Goal: Information Seeking & Learning: Learn about a topic

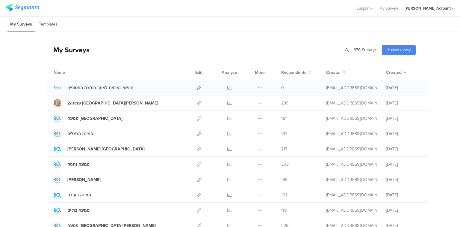
click at [197, 87] on icon at bounding box center [199, 87] width 4 height 4
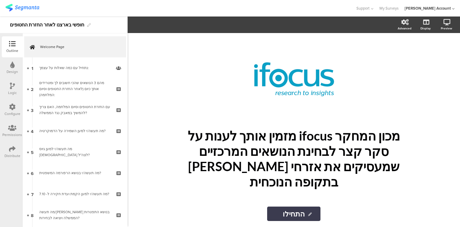
click at [11, 154] on div "Distribute" at bounding box center [12, 155] width 16 height 5
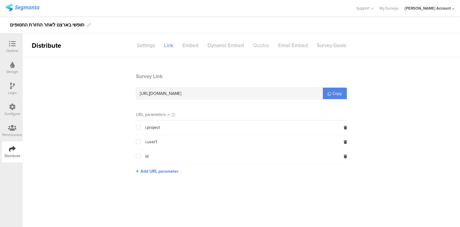
click at [253, 46] on div "Quotas" at bounding box center [261, 45] width 25 height 10
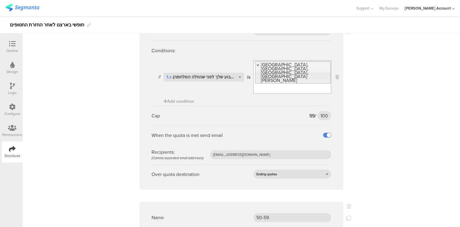
scroll to position [743, 0]
click at [325, 111] on input "100" at bounding box center [325, 115] width 14 height 9
click at [321, 111] on input "100" at bounding box center [325, 115] width 14 height 9
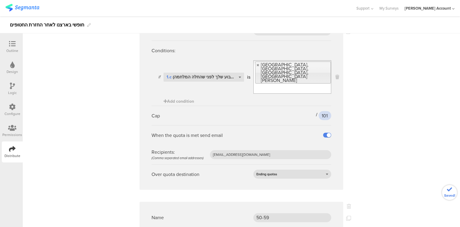
type input "101"
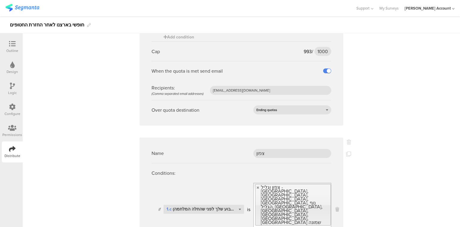
scroll to position [1318, 0]
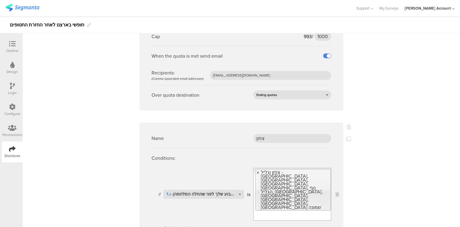
type input "102"
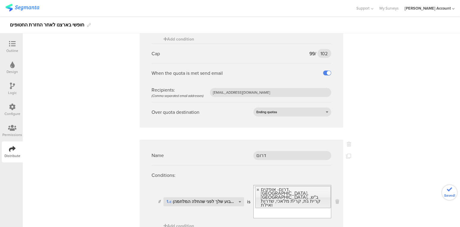
scroll to position [1510, 0]
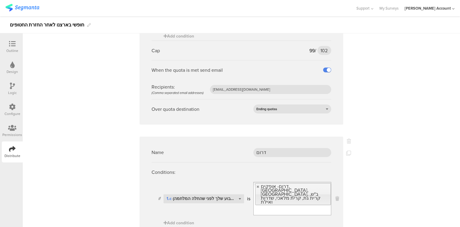
type input "142"
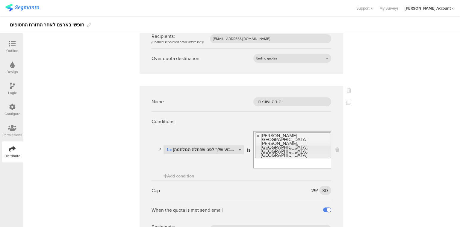
scroll to position [2229, 0]
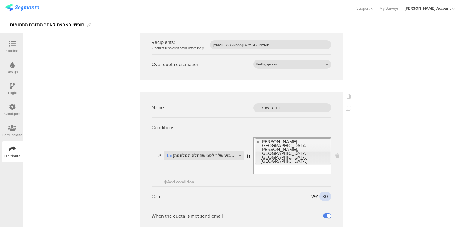
click at [324, 191] on input "30" at bounding box center [325, 195] width 12 height 9
type input "31"
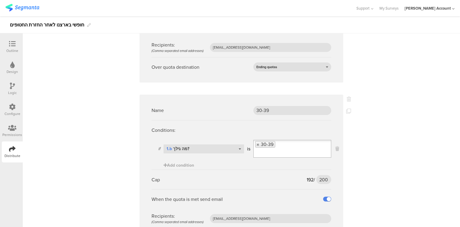
scroll to position [2924, 0]
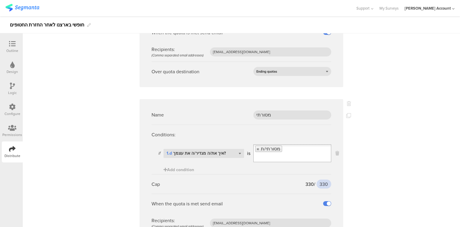
scroll to position [3044, 0]
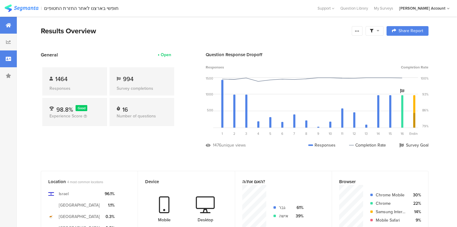
click at [9, 61] on icon at bounding box center [8, 58] width 5 height 5
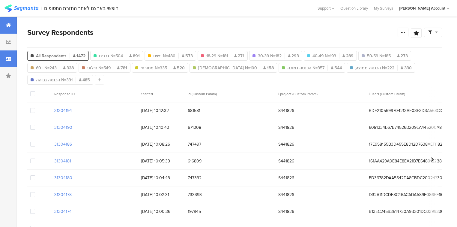
click at [7, 22] on div at bounding box center [8, 25] width 17 height 17
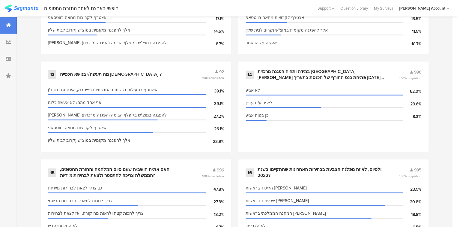
scroll to position [815, 0]
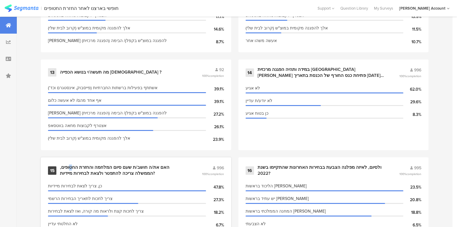
click at [88, 164] on div "האם את/ה חושב/ת שעם סיום המלחמה והחזרת החטופים, הממשלה צריכה להתפטר ולצאת לבחיר…" at bounding box center [123, 170] width 127 height 12
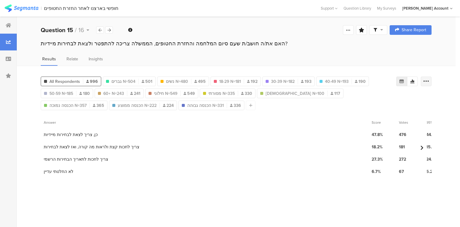
click at [424, 81] on icon at bounding box center [426, 81] width 6 height 6
click at [366, 99] on span "Export as Excel" at bounding box center [368, 98] width 28 height 6
click at [11, 22] on div at bounding box center [8, 25] width 17 height 17
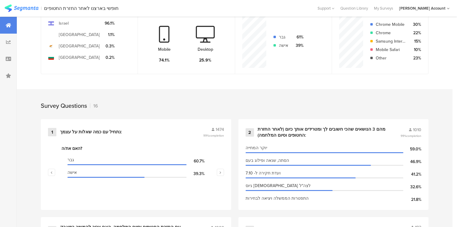
scroll to position [240, 0]
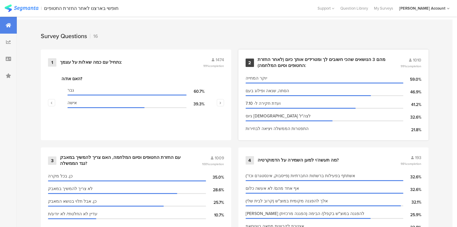
click at [338, 58] on div "מהם 3 הנושאים שהכי חשובים לך ומטרידים אותך כיום (לאחר החזרת החטופים וסיום המלחמ…" at bounding box center [321, 63] width 129 height 12
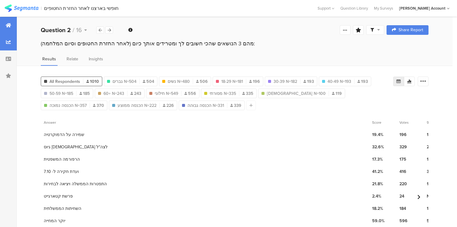
click at [0, 24] on div at bounding box center [8, 25] width 17 height 17
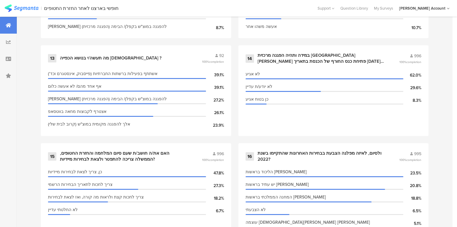
scroll to position [821, 0]
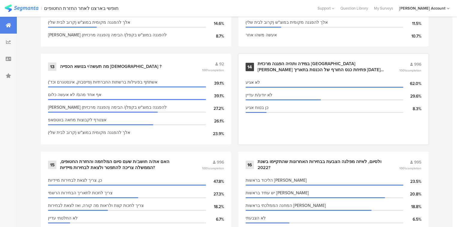
click at [280, 62] on div "במידה ותהיה הפגנה מרכזית בירושלים מול פתיחת כנס החורף של הכנסת בתאריך 20.10.25.…" at bounding box center [320, 67] width 127 height 12
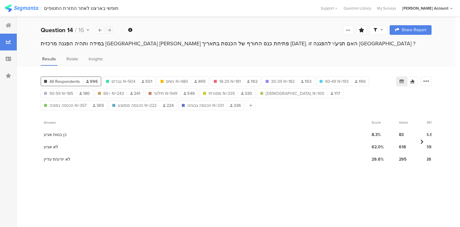
click at [108, 30] on icon at bounding box center [109, 30] width 3 height 4
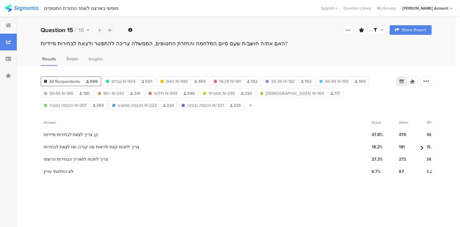
click at [96, 29] on div at bounding box center [100, 29] width 8 height 7
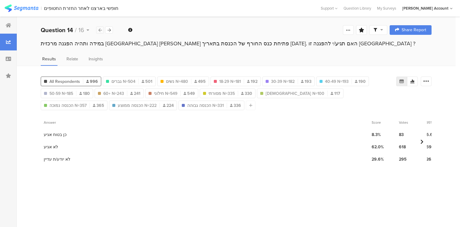
click at [99, 30] on icon at bounding box center [100, 30] width 3 height 4
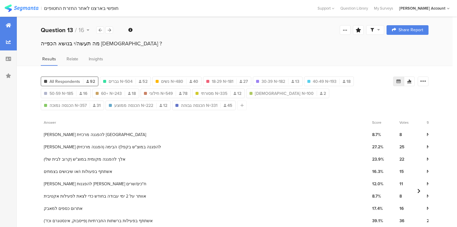
click at [7, 21] on div at bounding box center [8, 25] width 17 height 17
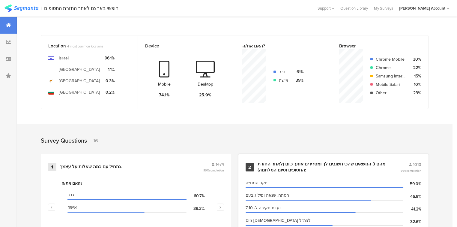
scroll to position [221, 0]
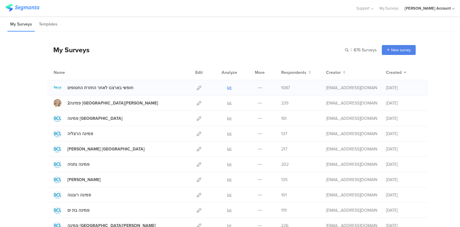
click at [229, 87] on icon at bounding box center [229, 87] width 4 height 4
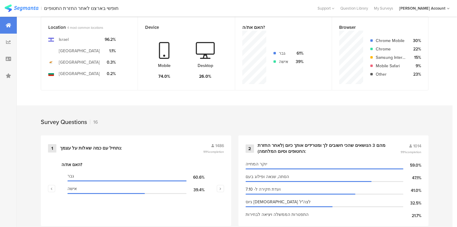
scroll to position [216, 0]
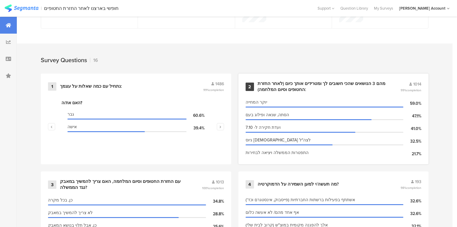
click at [327, 81] on div "מהם 3 הנושאים שהכי חשובים לך ומטרידים אותך כיום (לאחר החזרת החטופים וסיום המלחמ…" at bounding box center [321, 87] width 129 height 12
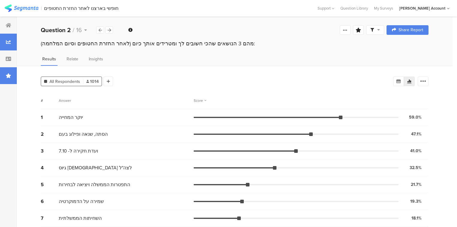
click at [1, 82] on div at bounding box center [8, 75] width 17 height 17
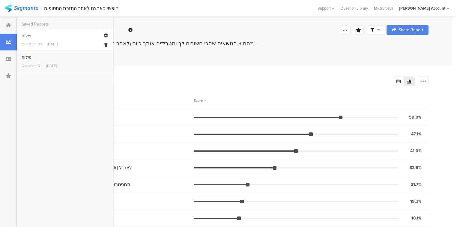
click at [25, 34] on div "פילוח" at bounding box center [65, 36] width 86 height 6
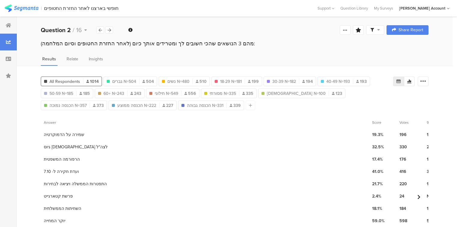
click at [380, 29] on span at bounding box center [375, 29] width 10 height 5
click at [408, 47] on span at bounding box center [406, 47] width 9 height 5
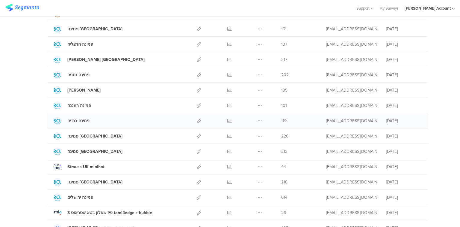
scroll to position [96, 0]
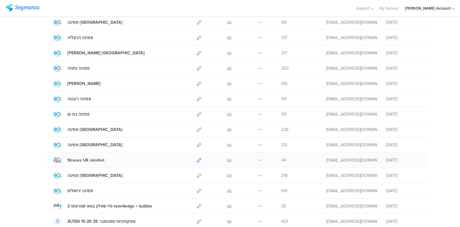
click at [197, 159] on icon at bounding box center [199, 160] width 4 height 4
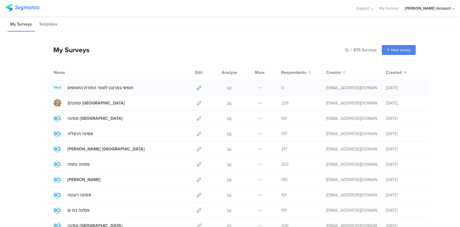
click at [197, 86] on icon at bounding box center [199, 87] width 4 height 4
click at [197, 87] on icon at bounding box center [199, 87] width 4 height 4
click at [228, 86] on icon at bounding box center [229, 87] width 4 height 4
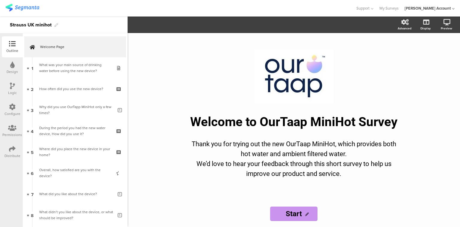
click at [10, 151] on icon at bounding box center [12, 148] width 7 height 7
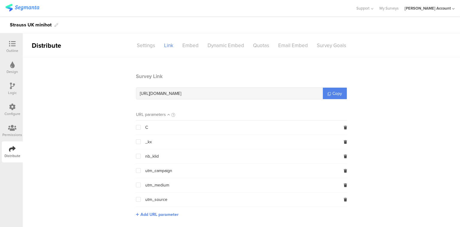
click at [9, 133] on div "Permissions" at bounding box center [12, 134] width 20 height 5
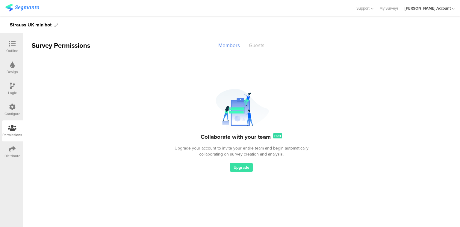
click at [259, 46] on div "Guests" at bounding box center [256, 45] width 25 height 10
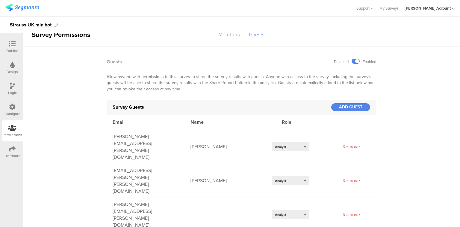
scroll to position [11, 0]
click at [343, 108] on div "ADD GUEST" at bounding box center [350, 107] width 39 height 8
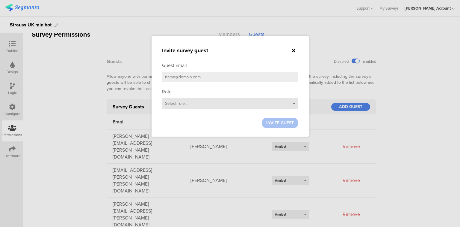
click at [179, 105] on span "Select role..." at bounding box center [176, 103] width 22 height 6
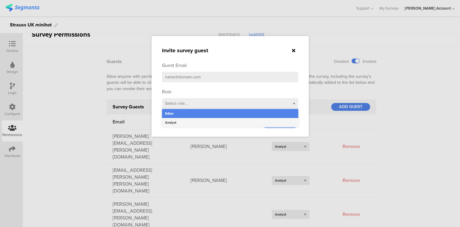
click at [180, 122] on div "Analyst" at bounding box center [230, 122] width 136 height 9
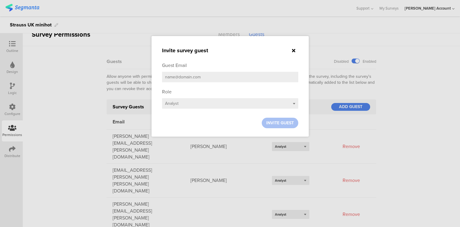
click at [183, 77] on input "email" at bounding box center [230, 77] width 136 height 10
type input "ט"
type input "y"
paste input "Yael Artsy <yael.artsy@strauss-water.com>"
drag, startPoint x: 185, startPoint y: 76, endPoint x: 135, endPoint y: 76, distance: 50.0
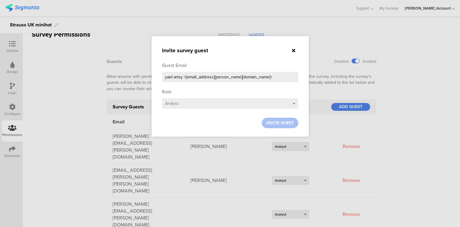
click at [135, 76] on div "Invite survey guest Guest Email Yael Artsy <yael.artsy@strauss-water.com> Role …" at bounding box center [230, 113] width 460 height 227
click at [223, 76] on input "yael.artsy@strauss-water.com>" at bounding box center [230, 77] width 136 height 10
type input "yael.artsy@strauss-water.com"
click at [275, 123] on span "INVITE GUEST" at bounding box center [280, 123] width 28 height 6
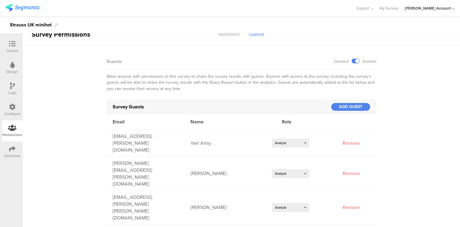
scroll to position [31, 0]
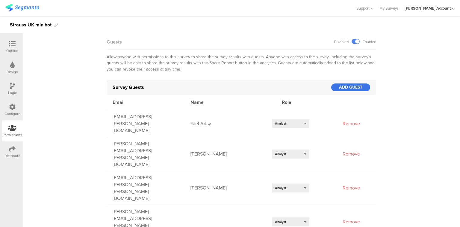
click at [345, 87] on div "ADD GUEST" at bounding box center [350, 87] width 39 height 8
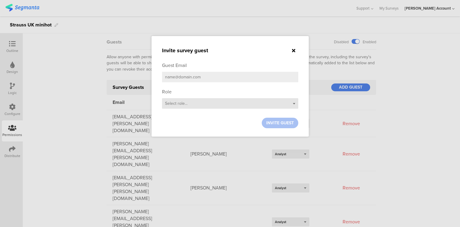
click at [202, 105] on div "Select role..." at bounding box center [230, 103] width 136 height 10
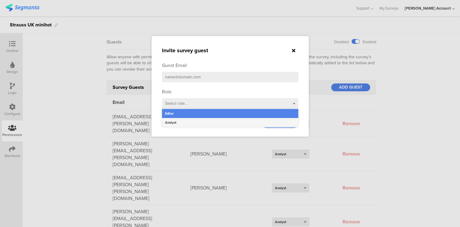
click at [207, 121] on div "Analyst" at bounding box center [230, 122] width 136 height 9
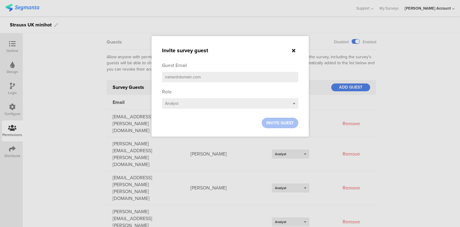
click at [209, 77] on input "email" at bounding box center [230, 77] width 136 height 10
paste input "Noam Bernstein <noam.bernstein@strauss-water.com>"
drag, startPoint x: 196, startPoint y: 77, endPoint x: 149, endPoint y: 76, distance: 47.0
click at [149, 76] on div "Invite survey guest Guest Email Noam Bernstein <noam.bernstein@strauss-water.co…" at bounding box center [230, 113] width 460 height 227
click at [239, 77] on input "noam.bernstein@strauss-water.com>" at bounding box center [230, 77] width 136 height 10
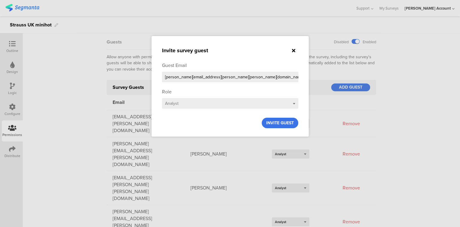
type input "noam.bernstein@strauss-water.com"
click at [277, 122] on span "INVITE GUEST" at bounding box center [280, 123] width 28 height 6
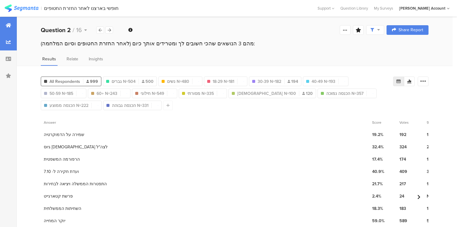
click at [7, 25] on icon at bounding box center [8, 25] width 5 height 5
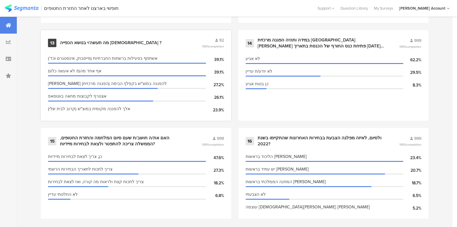
scroll to position [845, 0]
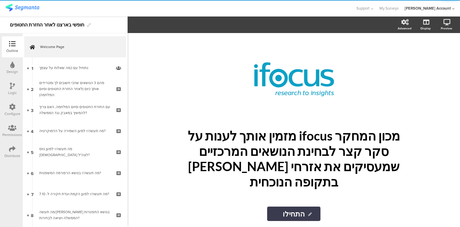
click at [7, 155] on div "Distribute" at bounding box center [12, 155] width 16 height 5
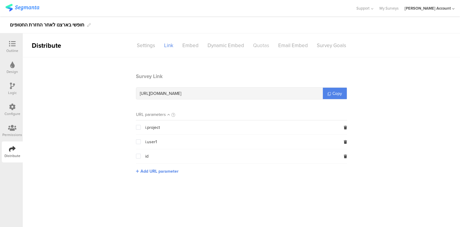
click at [260, 42] on div "Quotas" at bounding box center [261, 45] width 25 height 10
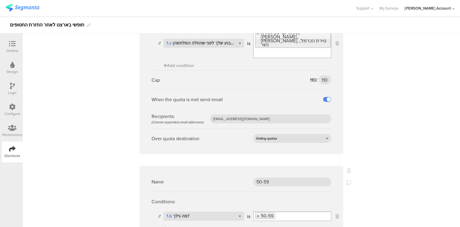
scroll to position [599, 0]
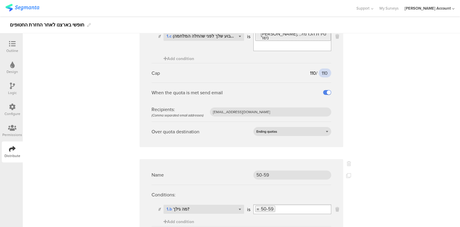
click at [322, 68] on input "110" at bounding box center [325, 72] width 13 height 9
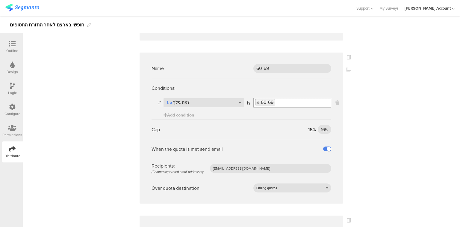
scroll to position [1438, 0]
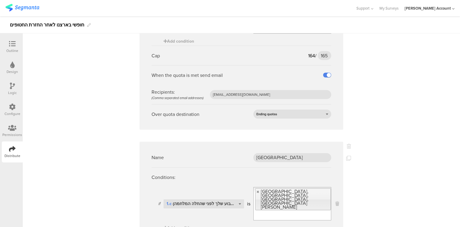
type input "111"
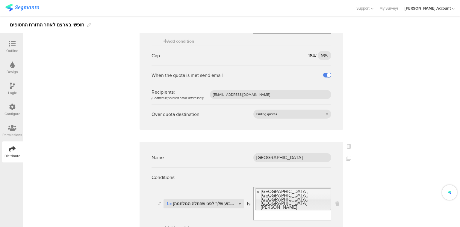
type input "102"
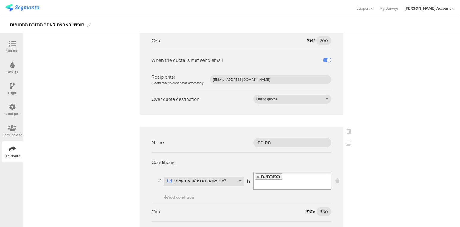
scroll to position [2828, 0]
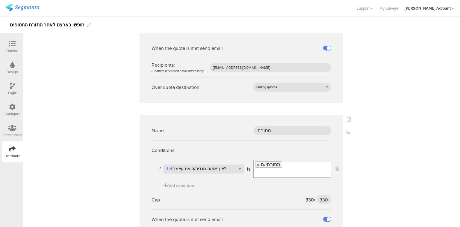
scroll to position [2708, 0]
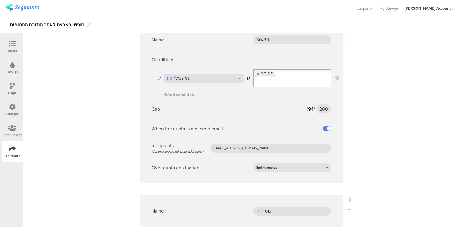
type input "121"
type input "331"
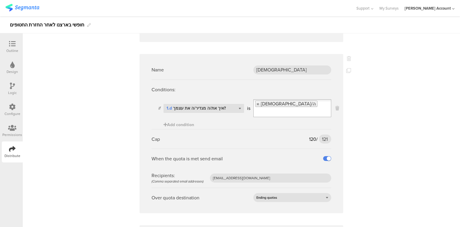
scroll to position [3044, 0]
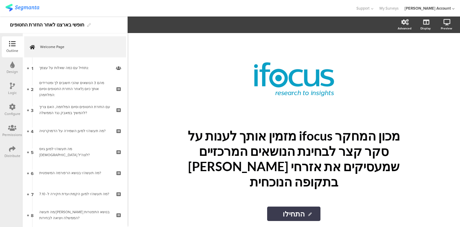
click at [11, 149] on icon at bounding box center [12, 148] width 7 height 7
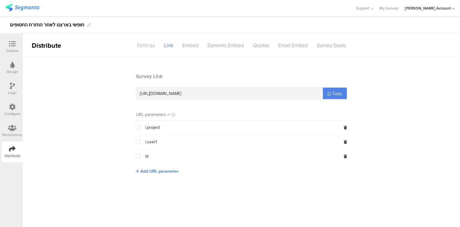
click at [138, 43] on div "Settings" at bounding box center [145, 45] width 27 height 10
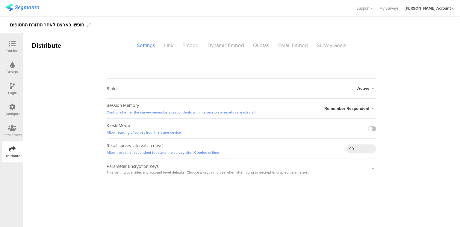
click at [363, 91] on span "Active" at bounding box center [363, 88] width 12 height 6
click at [354, 111] on li "Closed" at bounding box center [341, 112] width 69 height 12
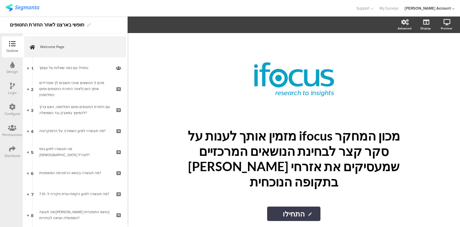
click at [6, 154] on div "Distribute" at bounding box center [12, 155] width 16 height 5
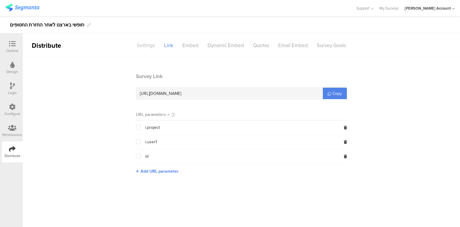
click at [150, 45] on div "Settings" at bounding box center [145, 45] width 27 height 10
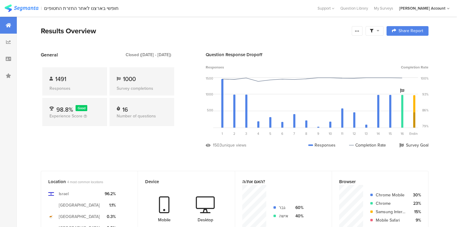
click at [376, 31] on span at bounding box center [374, 30] width 10 height 5
click at [404, 47] on span at bounding box center [405, 47] width 9 height 5
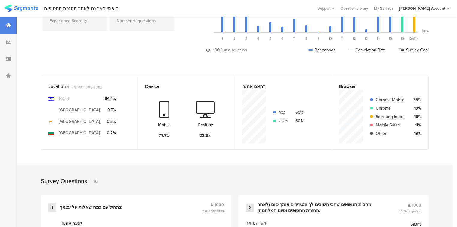
scroll to position [144, 0]
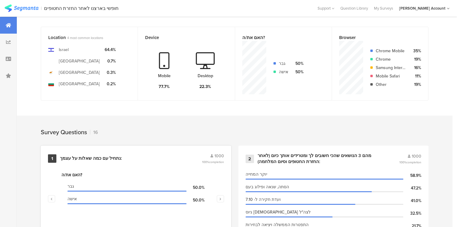
click at [89, 157] on div "נתחיל עם כמה שאלות על עצמך:" at bounding box center [91, 158] width 62 height 6
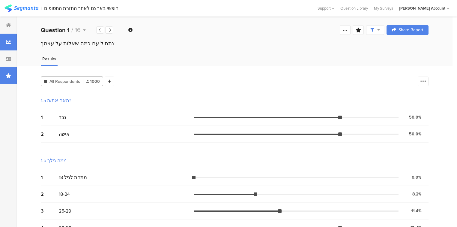
click at [4, 79] on div at bounding box center [8, 75] width 17 height 17
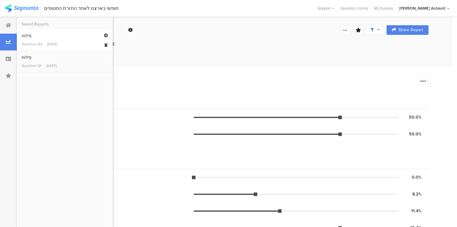
click at [23, 36] on div "פילוח" at bounding box center [65, 36] width 86 height 6
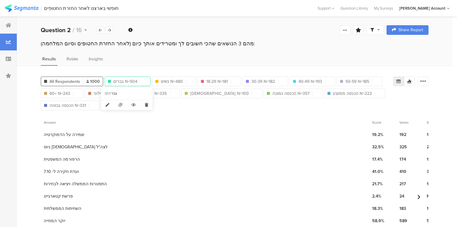
click at [116, 81] on span "גברים N=504" at bounding box center [125, 81] width 24 height 6
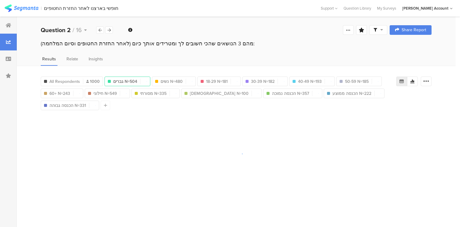
click at [127, 81] on span "גברים N=504" at bounding box center [125, 81] width 24 height 6
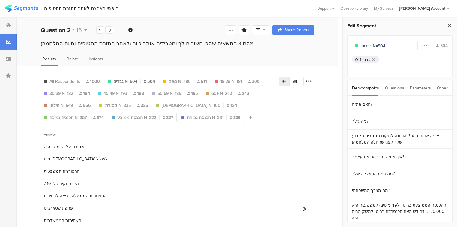
click at [449, 26] on icon at bounding box center [449, 25] width 6 height 8
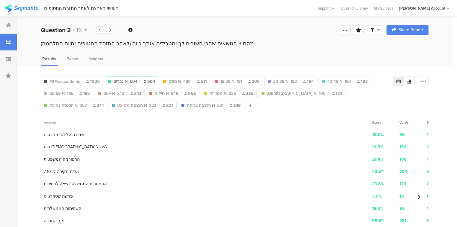
click at [379, 31] on span at bounding box center [375, 29] width 10 height 5
click at [410, 47] on span at bounding box center [406, 47] width 9 height 5
click at [122, 81] on span "גברים N=504" at bounding box center [125, 81] width 24 height 6
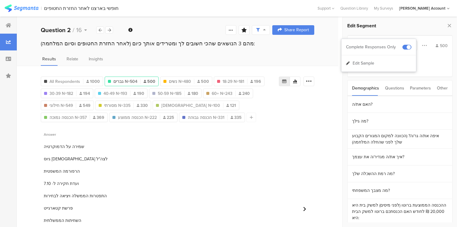
click at [310, 58] on div "Results Relate Insights" at bounding box center [177, 61] width 321 height 10
click at [380, 44] on input "גברים N=504" at bounding box center [387, 46] width 52 height 6
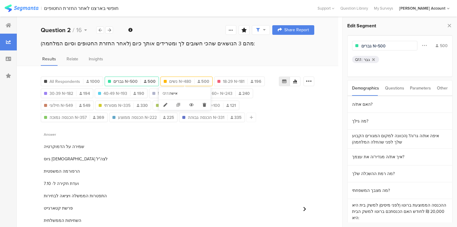
click at [186, 80] on span "נשים N=480" at bounding box center [180, 81] width 22 height 6
click at [379, 45] on input "נשים N=480" at bounding box center [387, 46] width 52 height 6
click at [235, 81] on span "18-29 N=181" at bounding box center [234, 81] width 22 height 6
click at [379, 46] on input "18-29 N=181" at bounding box center [387, 46] width 52 height 6
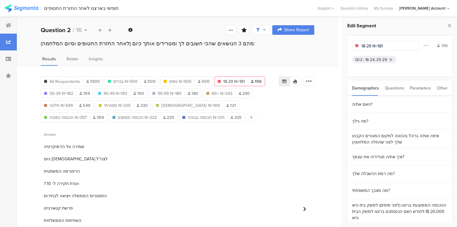
click at [379, 46] on input "18-29 N=181" at bounding box center [387, 46] width 52 height 6
click at [68, 92] on span "30-39 N=182" at bounding box center [61, 93] width 24 height 6
click at [381, 46] on input "30-39 N=182" at bounding box center [387, 46] width 52 height 6
click at [131, 93] on div "גבר" at bounding box center [134, 93] width 38 height 5
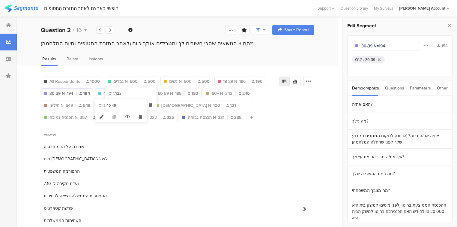
click at [100, 92] on div at bounding box center [99, 93] width 3 height 3
click at [379, 45] on input "40-49 N=193" at bounding box center [387, 46] width 52 height 6
click at [176, 92] on span "50-59 N=185" at bounding box center [170, 93] width 24 height 6
click at [382, 44] on input "50-59 N=185" at bounding box center [387, 46] width 52 height 6
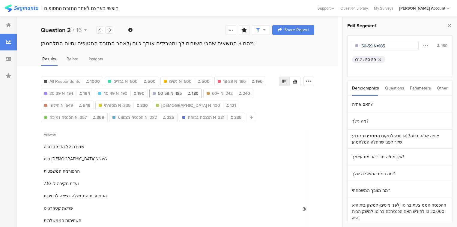
click at [382, 44] on input "50-59 N=185" at bounding box center [387, 46] width 52 height 6
click at [228, 93] on span "60+ N=243" at bounding box center [222, 93] width 21 height 6
click at [378, 47] on input "60+ N=243" at bounding box center [387, 46] width 52 height 6
click at [66, 100] on div "חילוני N=549 549" at bounding box center [67, 105] width 53 height 10
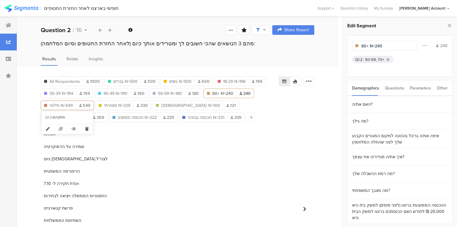
click at [69, 103] on span "חילוני N=549" at bounding box center [60, 105] width 23 height 6
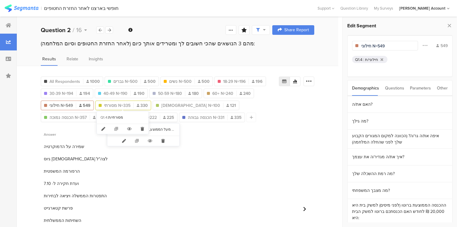
click at [123, 104] on span "מסורתי N=335" at bounding box center [117, 105] width 26 height 6
click at [383, 46] on input "מסורתי N=335" at bounding box center [387, 46] width 52 height 6
click at [382, 46] on input "מסורתי N=335" at bounding box center [387, 46] width 52 height 6
drag, startPoint x: 149, startPoint y: 145, endPoint x: 152, endPoint y: 142, distance: 4.5
click at [149, 145] on div "1 שמירה על הדמוקרטיה" at bounding box center [205, 146] width 328 height 12
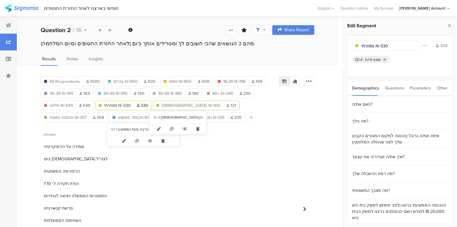
click at [175, 103] on span "[DEMOGRAPHIC_DATA] N=100" at bounding box center [190, 105] width 59 height 6
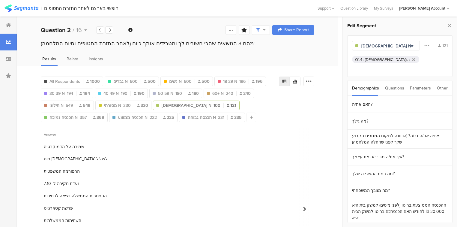
click at [374, 44] on input "[DEMOGRAPHIC_DATA] N=100" at bounding box center [387, 46] width 52 height 6
click at [87, 114] on span "הכנסה נמוכה N=357" at bounding box center [67, 117] width 37 height 6
click at [392, 47] on input "הכנסה נמוכה N=357" at bounding box center [387, 46] width 52 height 6
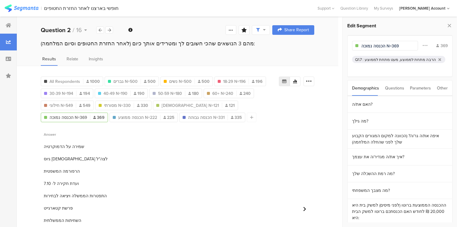
click at [20, 129] on div "All Respondents 1000 גברים N=500 500 נשים N=500 500 18-29 N=196 196 30-39 N=194…" at bounding box center [177, 182] width 321 height 232
click at [118, 117] on span "הכנסה ממוצע N=222" at bounding box center [137, 117] width 39 height 6
click at [392, 43] on input "הכנסה ממוצע N=222" at bounding box center [387, 46] width 52 height 6
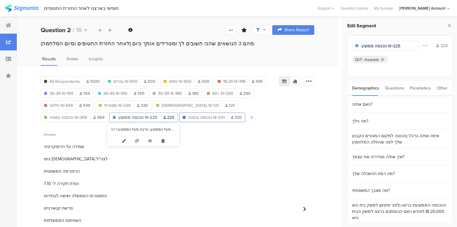
click at [188, 115] on span "הכנסה גבוהה N=331" at bounding box center [206, 117] width 37 height 6
click at [394, 45] on input "הכנסה גבוהה N=331" at bounding box center [387, 46] width 52 height 6
type input "הכנסה גבוהה N=335"
click at [446, 26] on icon at bounding box center [449, 25] width 6 height 8
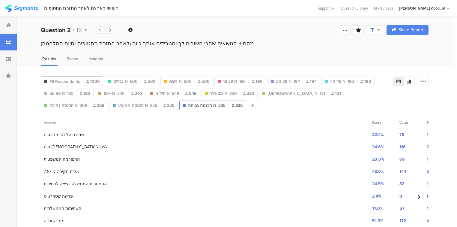
click at [62, 78] on span "All Respondents" at bounding box center [64, 81] width 31 height 6
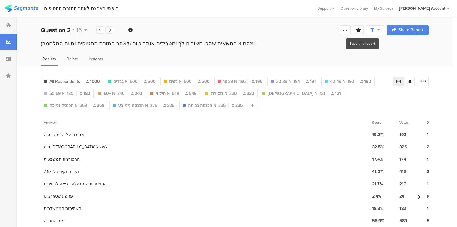
click at [361, 30] on icon at bounding box center [357, 30] width 5 height 5
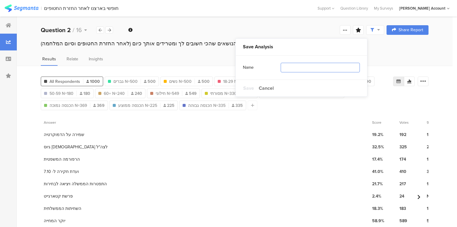
click at [339, 67] on input "text" at bounding box center [319, 68] width 79 height 10
type input "ע"
type input "פילוחים"
click at [253, 88] on div "Save Cancel" at bounding box center [258, 88] width 31 height 13
click at [249, 88] on span "Save" at bounding box center [248, 87] width 11 height 7
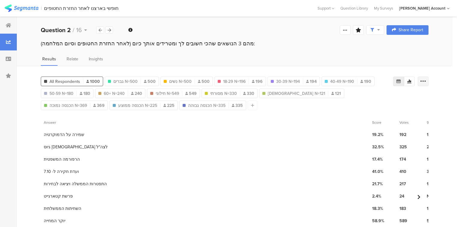
click at [426, 81] on icon at bounding box center [423, 81] width 6 height 6
click at [362, 97] on span "Export as Excel" at bounding box center [368, 98] width 28 height 6
click at [108, 29] on icon at bounding box center [109, 30] width 3 height 4
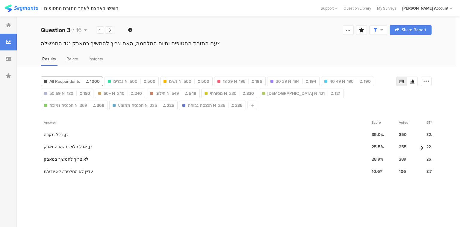
drag, startPoint x: 425, startPoint y: 80, endPoint x: 419, endPoint y: 82, distance: 6.6
click at [425, 80] on icon at bounding box center [426, 81] width 6 height 6
click at [367, 98] on span "Export as Excel" at bounding box center [368, 98] width 28 height 6
click at [109, 28] on icon at bounding box center [109, 30] width 3 height 4
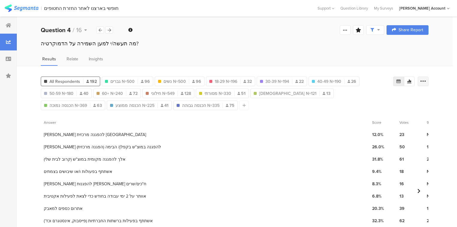
click at [425, 78] on icon at bounding box center [423, 81] width 6 height 6
click at [372, 99] on span "Export as Excel" at bounding box center [368, 98] width 28 height 6
click at [111, 31] on icon at bounding box center [109, 30] width 3 height 4
click at [426, 80] on icon at bounding box center [423, 81] width 6 height 6
click at [366, 97] on span "Export as Excel" at bounding box center [368, 98] width 28 height 6
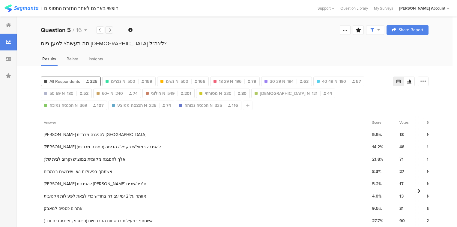
click at [109, 29] on icon at bounding box center [109, 30] width 3 height 4
click at [423, 80] on div at bounding box center [422, 81] width 11 height 10
click at [378, 96] on span "Export as Excel" at bounding box center [368, 98] width 28 height 6
click at [255, 177] on div "5 אלך להפגנות [PERSON_NAME] ח"כים/שרים" at bounding box center [205, 183] width 328 height 12
click at [426, 81] on icon at bounding box center [423, 81] width 6 height 6
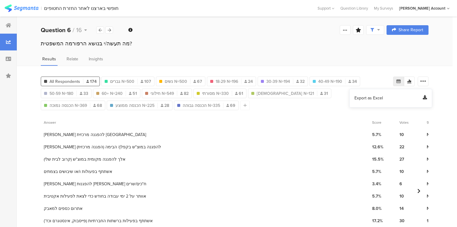
click at [365, 99] on span "Export as Excel" at bounding box center [368, 98] width 28 height 6
click at [108, 29] on icon at bounding box center [109, 30] width 3 height 4
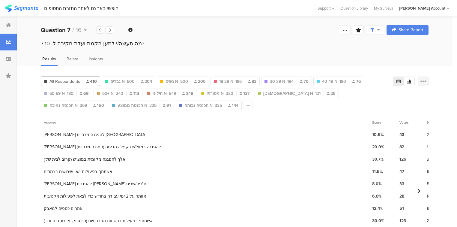
click at [426, 80] on icon at bounding box center [423, 81] width 6 height 6
click at [372, 98] on span "Export as Excel" at bounding box center [368, 98] width 28 height 6
click at [111, 29] on icon at bounding box center [109, 30] width 3 height 4
click at [426, 78] on icon at bounding box center [423, 81] width 6 height 6
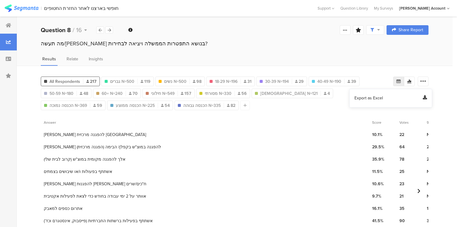
click at [373, 97] on span "Export as Excel" at bounding box center [368, 98] width 28 height 6
click at [109, 29] on icon at bounding box center [109, 30] width 3 height 4
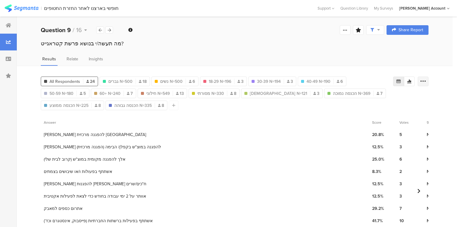
click at [425, 79] on icon at bounding box center [423, 81] width 6 height 6
click at [369, 98] on span "Export as Excel" at bounding box center [368, 98] width 28 height 6
click at [108, 30] on icon at bounding box center [109, 30] width 3 height 4
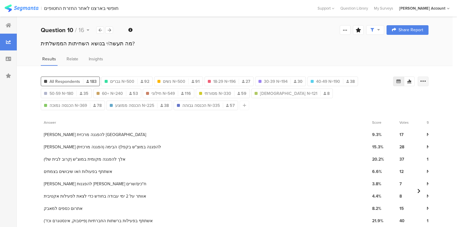
click at [426, 80] on icon at bounding box center [423, 81] width 6 height 6
click at [366, 97] on span "Export as Excel" at bounding box center [368, 98] width 28 height 6
click at [108, 30] on icon at bounding box center [109, 30] width 3 height 4
click at [426, 78] on icon at bounding box center [423, 81] width 6 height 6
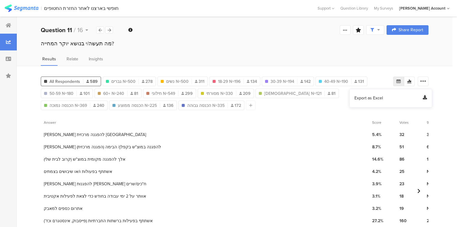
click at [374, 96] on span "Export as Excel" at bounding box center [368, 98] width 28 height 6
click at [109, 32] on icon at bounding box center [109, 30] width 3 height 4
click at [426, 80] on icon at bounding box center [423, 81] width 6 height 6
click at [377, 99] on span "Export as Excel" at bounding box center [368, 98] width 28 height 6
click at [108, 31] on icon at bounding box center [109, 30] width 3 height 4
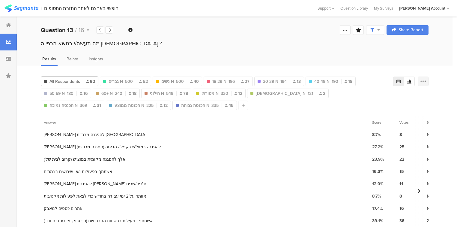
click at [426, 79] on icon at bounding box center [423, 81] width 6 height 6
drag, startPoint x: 362, startPoint y: 99, endPoint x: 367, endPoint y: 99, distance: 5.1
click at [362, 99] on span "Export as Excel" at bounding box center [368, 98] width 28 height 6
click at [109, 30] on icon at bounding box center [109, 30] width 3 height 4
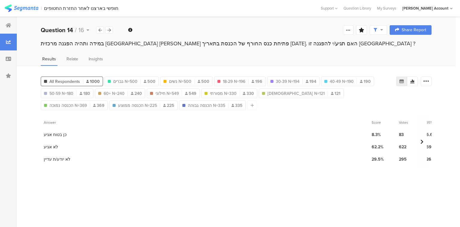
drag, startPoint x: 428, startPoint y: 81, endPoint x: 416, endPoint y: 86, distance: 12.5
click at [427, 81] on icon at bounding box center [426, 81] width 6 height 6
click at [374, 98] on span "Export as Excel" at bounding box center [368, 98] width 28 height 6
click at [109, 29] on icon at bounding box center [109, 30] width 3 height 4
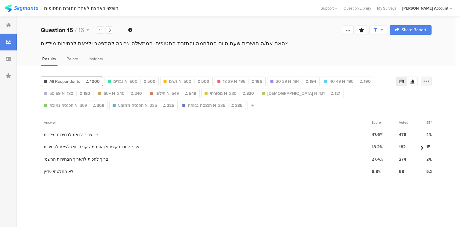
click at [425, 81] on icon at bounding box center [426, 81] width 6 height 6
click at [367, 97] on span "Export as Excel" at bounding box center [368, 98] width 28 height 6
click at [108, 29] on icon at bounding box center [109, 30] width 3 height 4
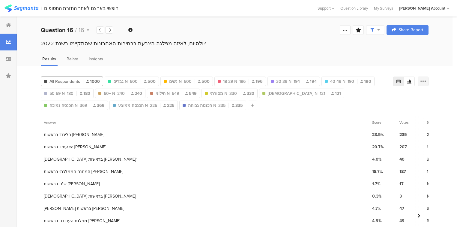
click at [426, 79] on icon at bounding box center [423, 81] width 6 height 6
click at [367, 97] on span "Export as Excel" at bounding box center [368, 98] width 28 height 6
click at [108, 29] on icon at bounding box center [109, 30] width 3 height 4
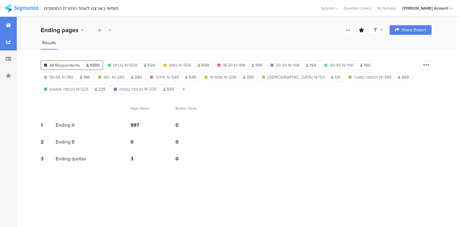
click at [10, 26] on icon at bounding box center [8, 25] width 5 height 5
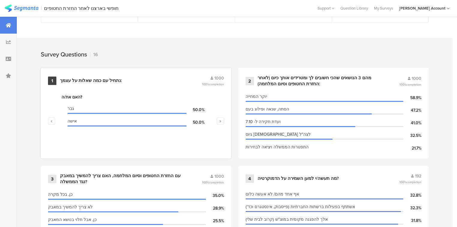
scroll to position [288, 0]
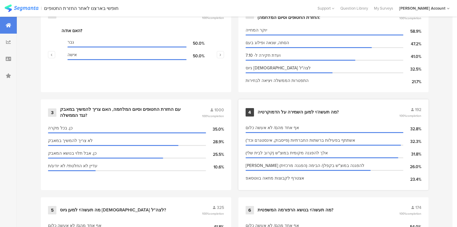
click at [271, 112] on div "מה תעשה/י למען השמירה על הדמוקרטיה?" at bounding box center [297, 112] width 81 height 6
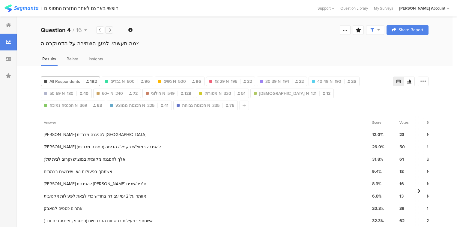
click at [110, 28] on icon at bounding box center [109, 30] width 3 height 4
click at [109, 30] on icon at bounding box center [109, 30] width 3 height 4
click at [110, 28] on icon at bounding box center [109, 30] width 3 height 4
click at [109, 29] on icon at bounding box center [109, 30] width 3 height 4
click at [109, 31] on icon at bounding box center [109, 30] width 3 height 4
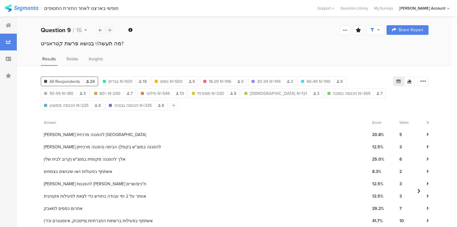
click at [108, 28] on icon at bounding box center [109, 30] width 3 height 4
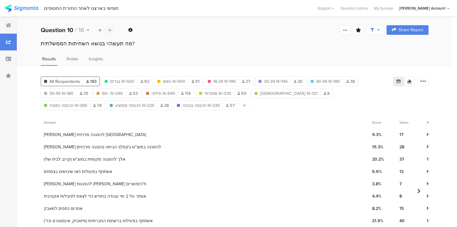
click at [110, 28] on icon at bounding box center [109, 30] width 3 height 4
click at [107, 30] on div at bounding box center [109, 29] width 8 height 7
click at [108, 29] on icon at bounding box center [109, 30] width 3 height 4
click at [109, 29] on icon at bounding box center [109, 30] width 3 height 4
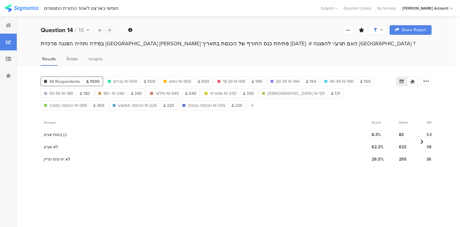
click at [108, 29] on icon at bounding box center [109, 30] width 3 height 4
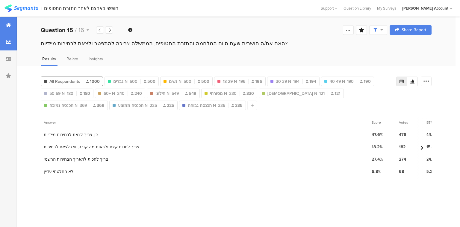
click at [7, 27] on icon at bounding box center [8, 25] width 5 height 5
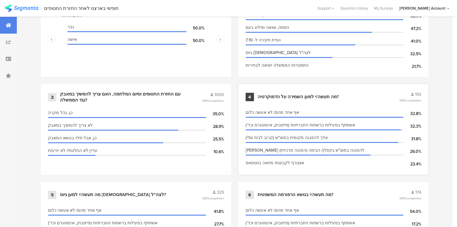
scroll to position [312, 0]
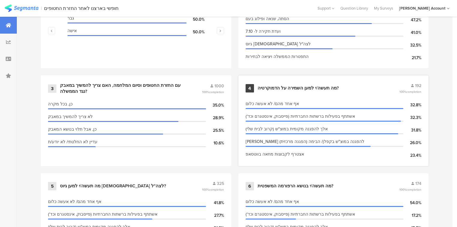
click at [286, 86] on div "מה תעשה/י למען השמירה על הדמוקרטיה?" at bounding box center [297, 88] width 81 height 6
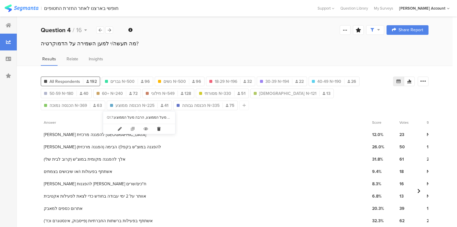
click at [155, 127] on icon at bounding box center [159, 129] width 12 height 10
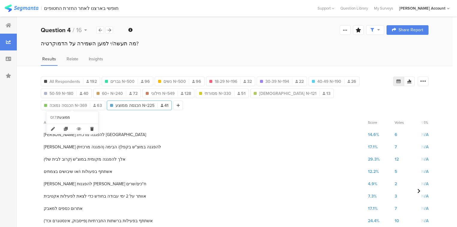
click at [89, 127] on icon at bounding box center [92, 129] width 12 height 10
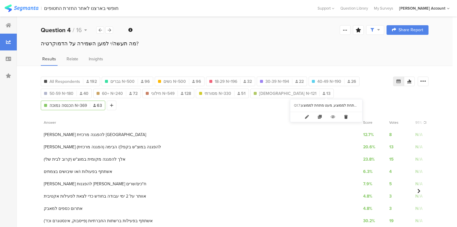
click at [345, 117] on icon at bounding box center [345, 117] width 12 height 10
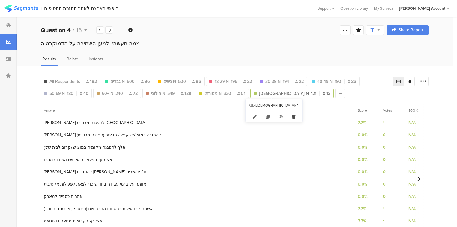
click at [289, 114] on icon at bounding box center [293, 117] width 12 height 10
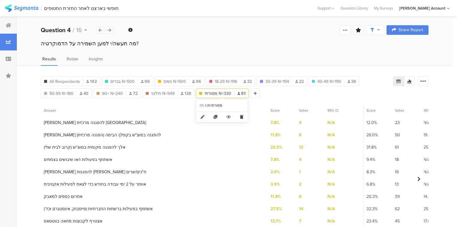
drag, startPoint x: 242, startPoint y: 116, endPoint x: 235, endPoint y: 113, distance: 7.6
click at [241, 116] on icon at bounding box center [241, 117] width 12 height 10
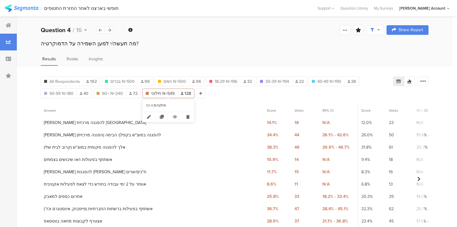
click at [188, 116] on icon at bounding box center [188, 117] width 12 height 10
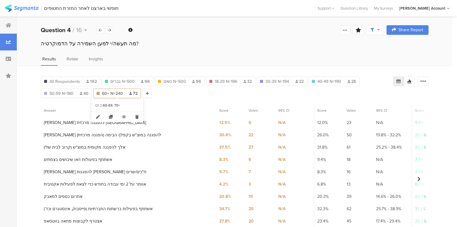
click at [136, 116] on icon at bounding box center [137, 117] width 12 height 10
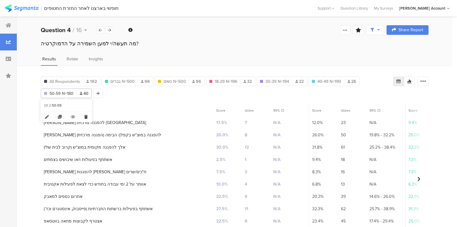
click at [86, 115] on icon at bounding box center [86, 117] width 12 height 10
type input "40-49 N=190"
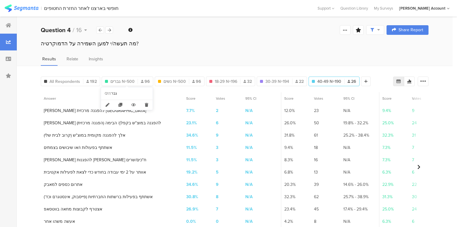
drag, startPoint x: 147, startPoint y: 106, endPoint x: 144, endPoint y: 99, distance: 7.0
click at [146, 105] on icon at bounding box center [146, 105] width 12 height 10
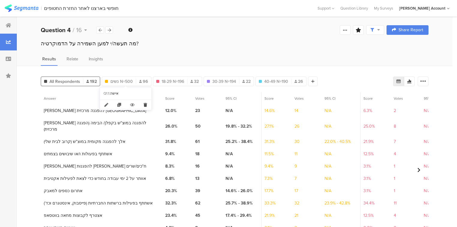
click at [146, 104] on icon at bounding box center [145, 105] width 12 height 10
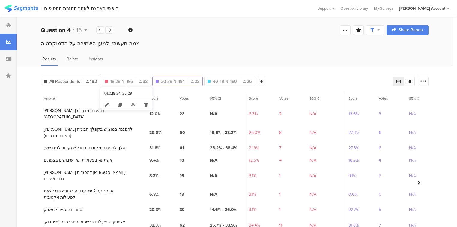
drag, startPoint x: 146, startPoint y: 105, endPoint x: 134, endPoint y: 80, distance: 27.4
click at [145, 104] on icon at bounding box center [146, 105] width 12 height 10
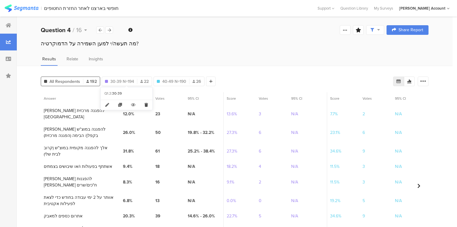
click at [145, 102] on icon at bounding box center [146, 105] width 12 height 10
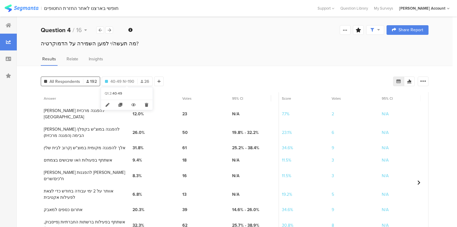
drag, startPoint x: 147, startPoint y: 103, endPoint x: 145, endPoint y: 96, distance: 7.4
click at [147, 103] on icon at bounding box center [146, 105] width 12 height 10
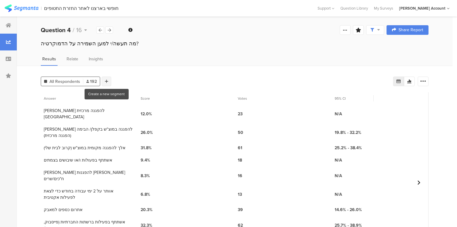
click at [109, 80] on div at bounding box center [107, 81] width 10 height 10
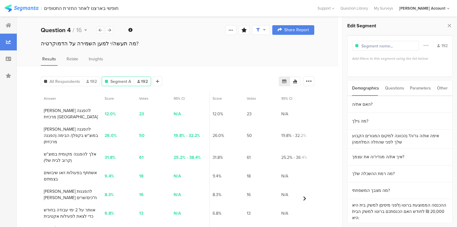
click at [392, 88] on div "Questions" at bounding box center [394, 87] width 19 height 15
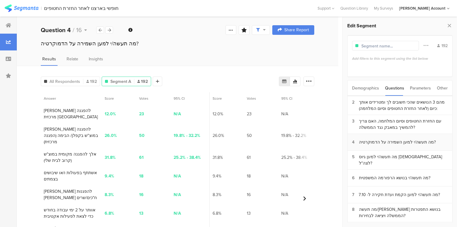
click at [377, 140] on div "מה תעשה/י למען השמירה על הדמוקרטיה?" at bounding box center [397, 142] width 77 height 6
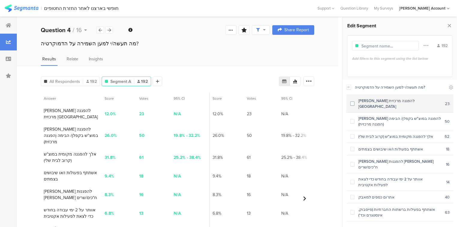
click at [373, 101] on div "[PERSON_NAME] להפגנה מרכזית [GEOGRAPHIC_DATA]" at bounding box center [399, 103] width 90 height 11
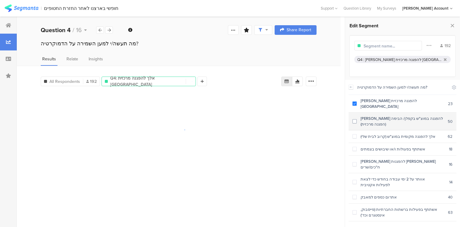
click at [376, 115] on div "[PERSON_NAME] להפגנה במוצ"ש בקפלן/ הבימה (הפגנה מרכזית)" at bounding box center [402, 120] width 91 height 11
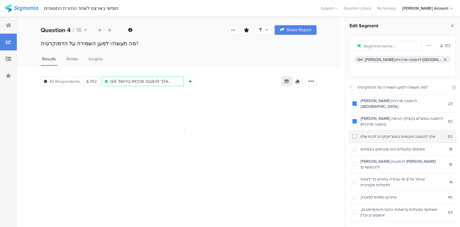
click at [378, 133] on div "אלך להפגנה מקומית במוצ"ש (קרוב לבית שלי)" at bounding box center [402, 136] width 91 height 6
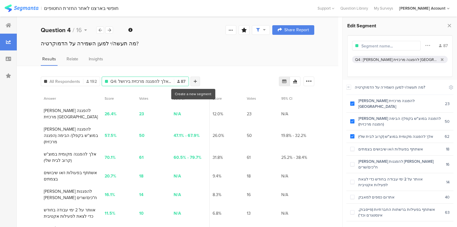
click at [193, 77] on div at bounding box center [195, 81] width 10 height 10
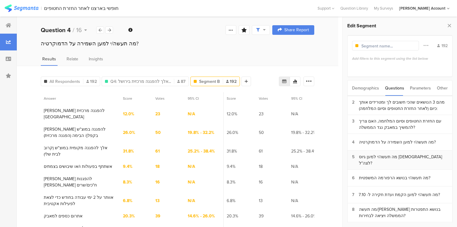
click at [380, 157] on div "מה תעשה/י למען גיוס [DEMOGRAPHIC_DATA] לצה"ל?" at bounding box center [403, 159] width 89 height 13
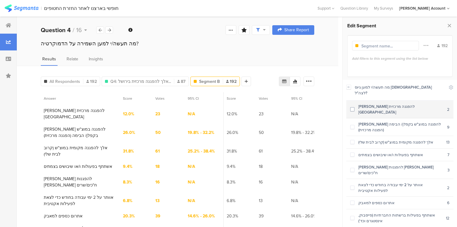
click at [371, 103] on div "[PERSON_NAME] להפגנה מרכזית [GEOGRAPHIC_DATA]" at bounding box center [400, 108] width 93 height 11
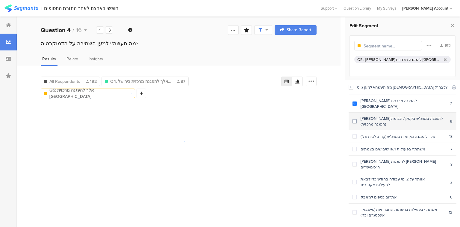
click at [376, 116] on section "[PERSON_NAME] להפגנה במוצ"ש בקפלן/ הבימה (הפגנה מרכזית) 9" at bounding box center [403, 121] width 108 height 18
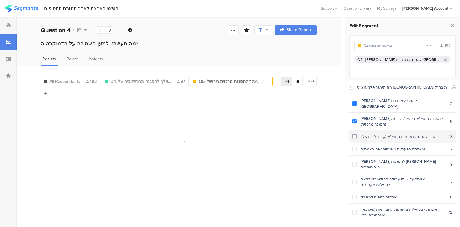
click at [379, 133] on div "אלך להפגנה מקומית במוצ"ש (קרוב לבית שלי)" at bounding box center [403, 136] width 93 height 6
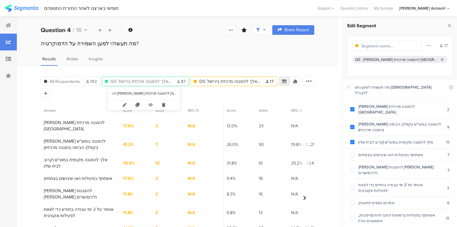
click at [128, 81] on span "Q4: אלך להפגנה מרכזית בירושל..." at bounding box center [140, 81] width 61 height 6
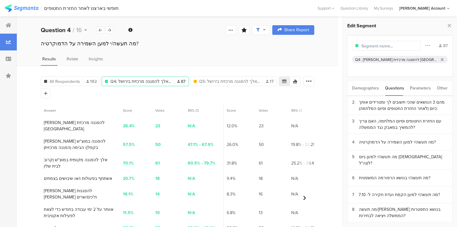
click at [128, 81] on span "Q4: אלך להפגנה מרכזית בירושל..." at bounding box center [140, 81] width 61 height 6
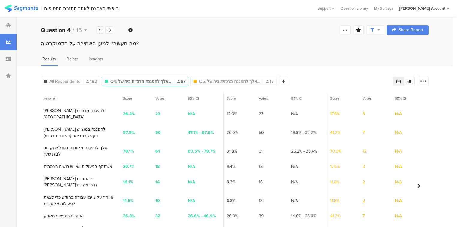
click at [128, 81] on span "Q4: אלך להפגנה מרכזית בירושל..." at bounding box center [140, 81] width 61 height 6
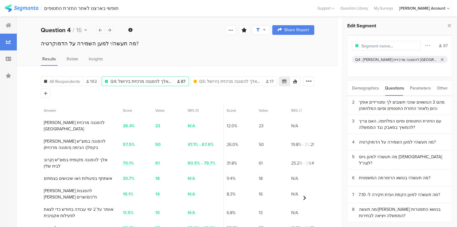
click at [385, 46] on input "text" at bounding box center [387, 46] width 52 height 6
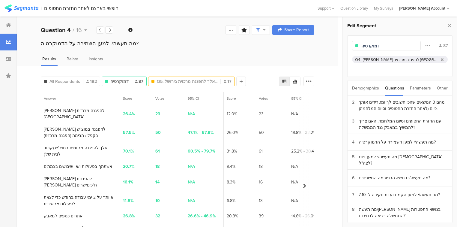
type input "דמוקרטיה"
click at [180, 78] on span "Q5: אלך להפגנה מרכזית בירושל..." at bounding box center [187, 81] width 61 height 6
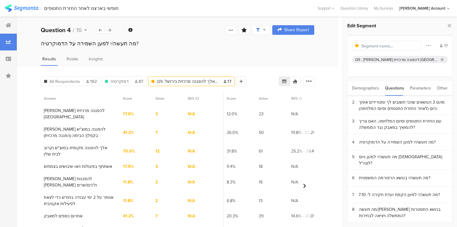
click at [370, 44] on input "text" at bounding box center [387, 46] width 52 height 6
click at [117, 82] on span "דמוקרטיה" at bounding box center [119, 81] width 18 height 6
type input "דמוקרטיה"
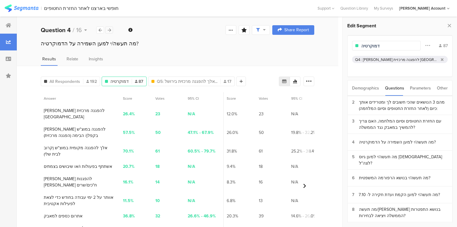
click at [108, 28] on icon at bounding box center [109, 30] width 3 height 4
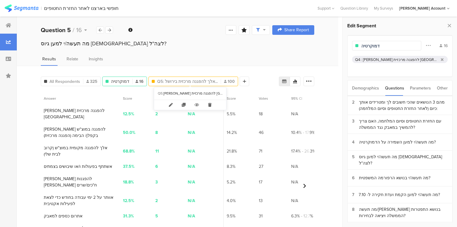
click at [176, 83] on span "Q5: אלך להפגנה מרכזית בירושל..." at bounding box center [187, 81] width 61 height 6
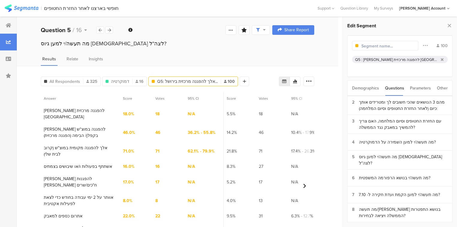
click at [174, 81] on span "Q5: אלך להפגנה מרכזית בירושל..." at bounding box center [187, 81] width 61 height 6
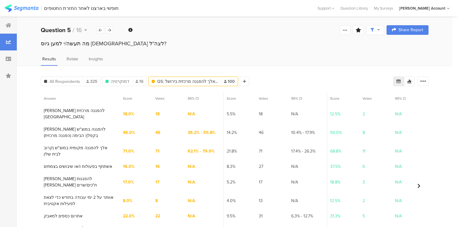
click at [174, 81] on span "Q5: אלך להפגנה מרכזית בירושל..." at bounding box center [187, 81] width 61 height 6
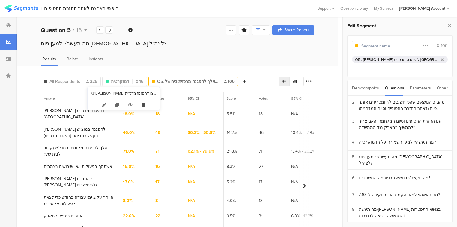
click at [142, 104] on icon at bounding box center [143, 105] width 12 height 10
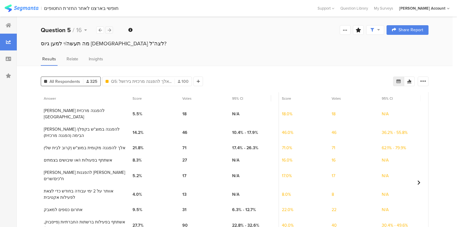
click at [108, 30] on icon at bounding box center [109, 30] width 3 height 4
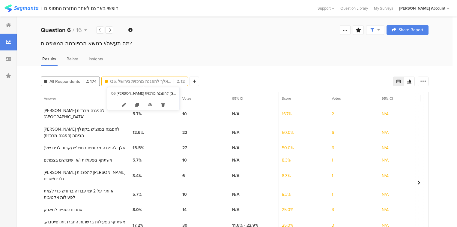
click at [141, 79] on span "Q5: אלך להפגנה מרכזית בירושל..." at bounding box center [140, 81] width 61 height 6
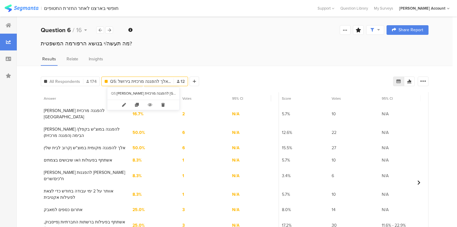
drag, startPoint x: 155, startPoint y: 81, endPoint x: 183, endPoint y: 90, distance: 29.4
click at [155, 81] on span "Q5: אלך להפגנה מרכזית בירושל..." at bounding box center [140, 81] width 61 height 6
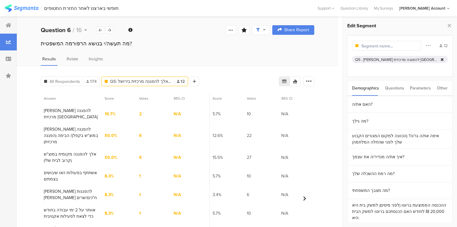
click at [443, 58] on icon at bounding box center [441, 60] width 3 height 4
click at [390, 87] on div "Questions" at bounding box center [394, 87] width 19 height 15
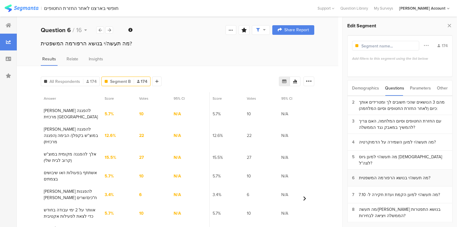
click at [375, 176] on div "מה תעשה/י בנושא הרפורמה המשפטית?" at bounding box center [394, 177] width 71 height 6
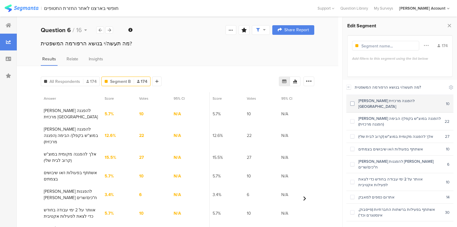
click at [362, 96] on section "[PERSON_NAME] להפגנה מרכזית [GEOGRAPHIC_DATA] 10" at bounding box center [399, 104] width 107 height 18
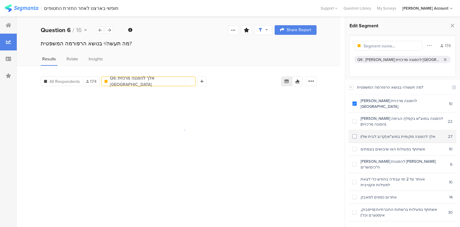
drag, startPoint x: 368, startPoint y: 111, endPoint x: 370, endPoint y: 120, distance: 8.6
click at [368, 115] on div "[PERSON_NAME] להפגנה במוצ"ש בקפלן/ הבימה (הפגנה מרכזית)" at bounding box center [402, 120] width 91 height 11
click at [372, 133] on div "אלך להפגנה מקומית במוצ"ש (קרוב לבית שלי)" at bounding box center [402, 136] width 91 height 6
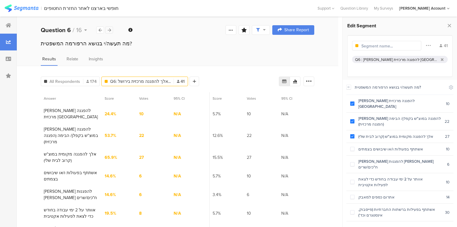
click at [109, 30] on icon at bounding box center [109, 30] width 3 height 4
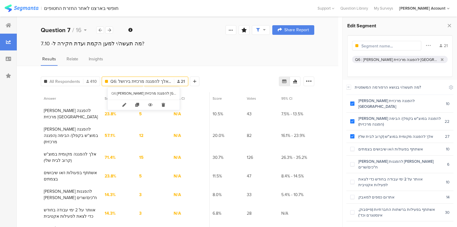
click at [162, 104] on icon at bounding box center [163, 105] width 12 height 10
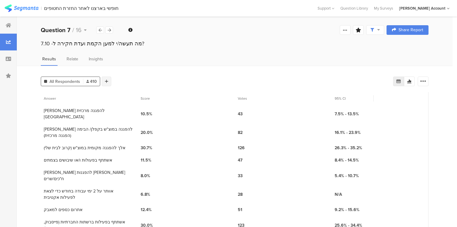
click at [106, 79] on icon at bounding box center [106, 81] width 3 height 4
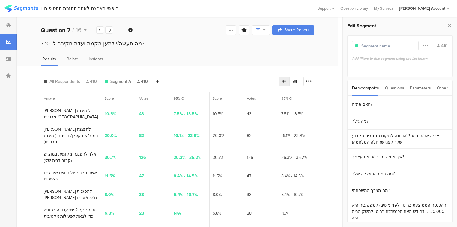
click at [394, 90] on div "Questions" at bounding box center [394, 87] width 19 height 15
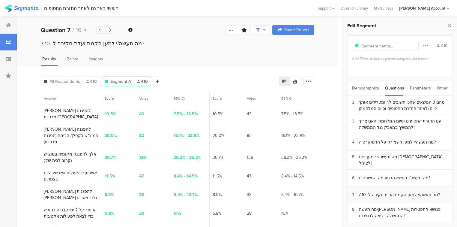
click at [374, 193] on div "מה תעשה/י למען הקמת ועדת חקירה ל- 7.10?" at bounding box center [398, 194] width 81 height 6
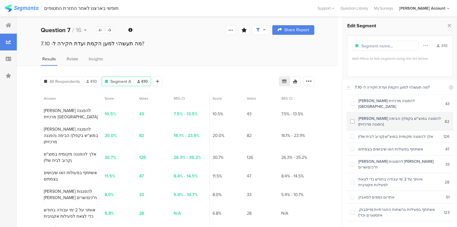
click at [365, 115] on div "[PERSON_NAME] להפגנה במוצ"ש בקפלן/ הבימה (הפגנה מרכזית)" at bounding box center [399, 120] width 90 height 11
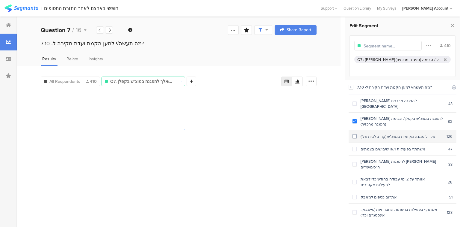
click at [368, 133] on div "אלך להפגנה מקומית במוצ"ש (קרוב לבית שלי)" at bounding box center [402, 136] width 90 height 6
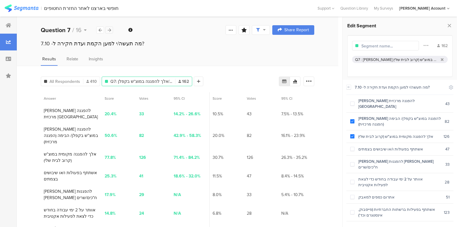
click at [109, 30] on icon at bounding box center [109, 30] width 3 height 4
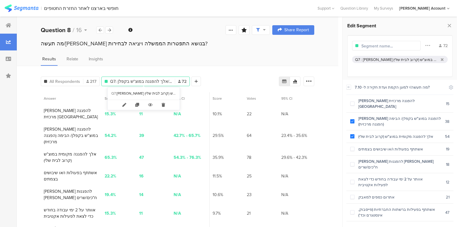
click at [162, 105] on icon at bounding box center [163, 105] width 12 height 10
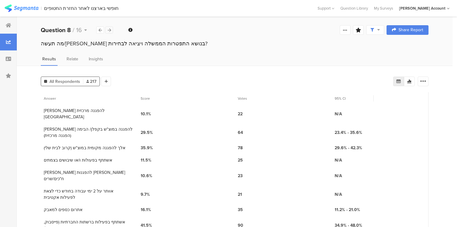
click at [108, 30] on icon at bounding box center [109, 30] width 3 height 4
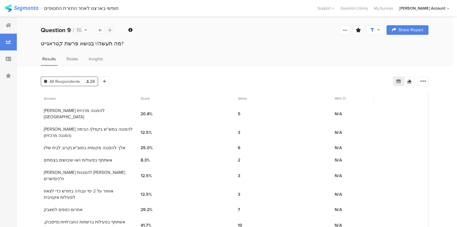
click at [108, 30] on icon at bounding box center [109, 30] width 3 height 4
click at [108, 28] on icon at bounding box center [109, 30] width 3 height 4
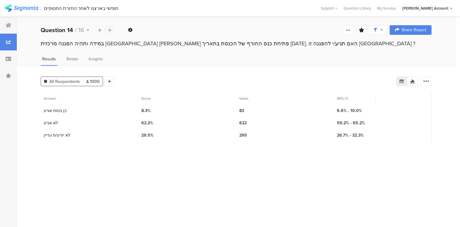
click at [108, 28] on icon at bounding box center [109, 30] width 3 height 4
